Goal: Navigation & Orientation: Find specific page/section

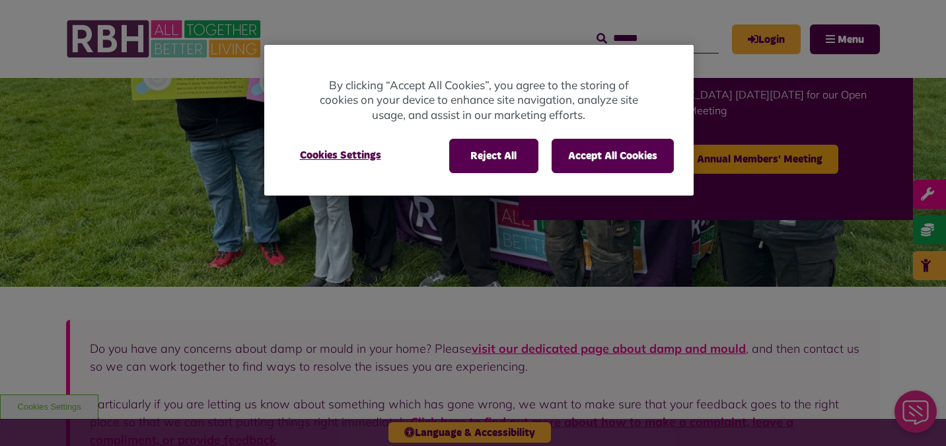
scroll to position [213, 0]
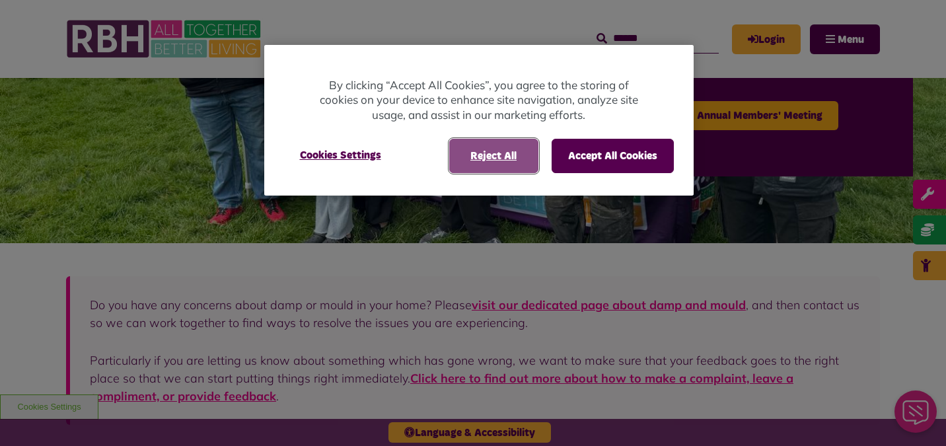
click at [481, 141] on button "Reject All" at bounding box center [493, 156] width 89 height 34
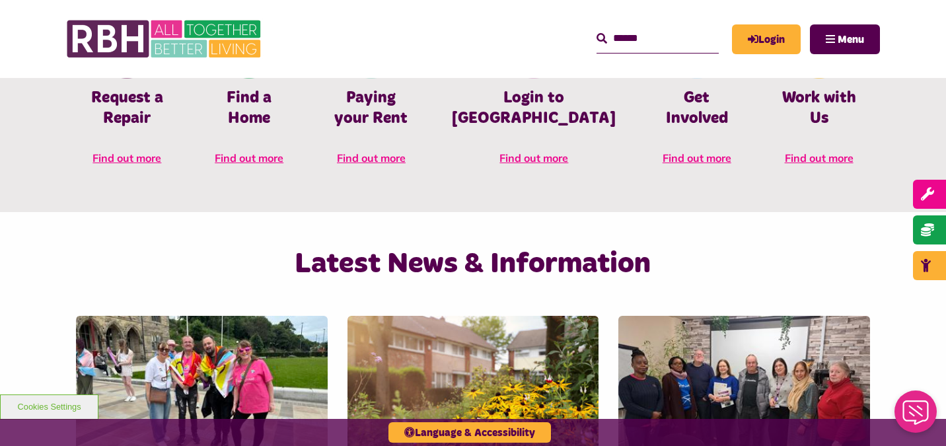
scroll to position [678, 0]
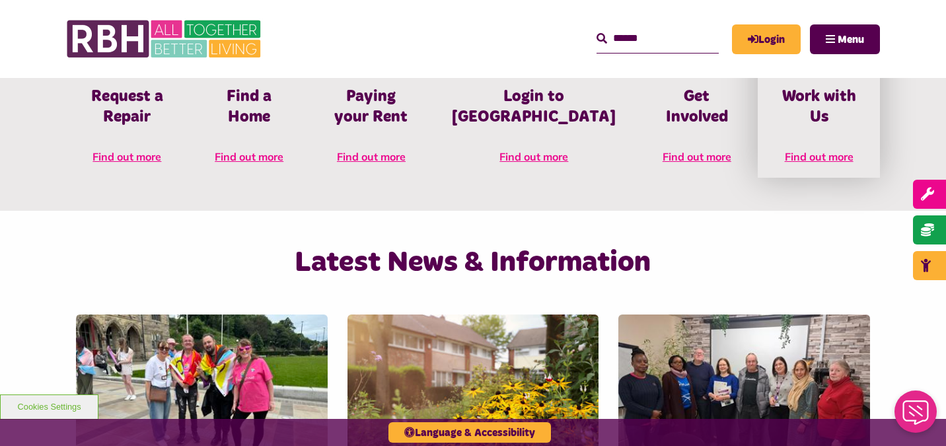
click at [811, 150] on span "Find out more" at bounding box center [819, 156] width 69 height 13
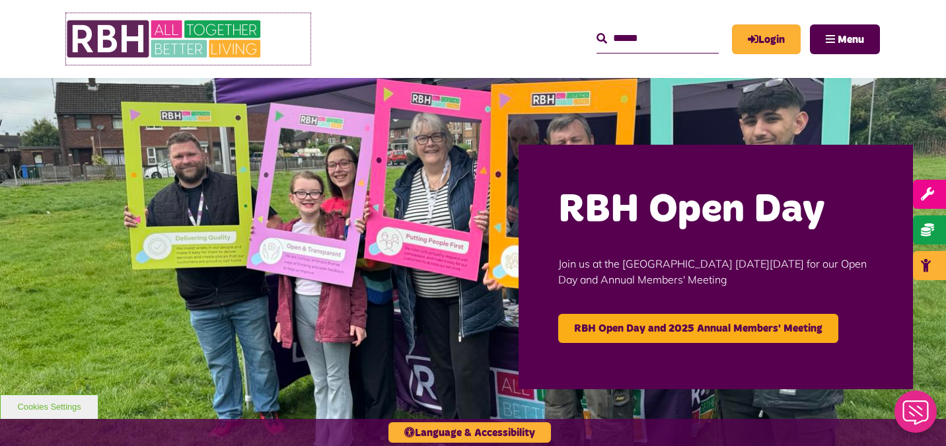
click at [118, 39] on img at bounding box center [165, 39] width 198 height 52
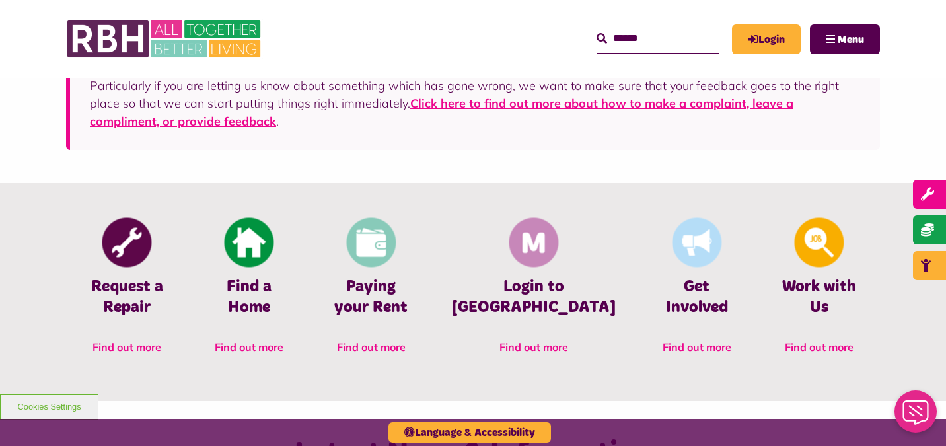
scroll to position [489, 0]
